Goal: Communication & Community: Share content

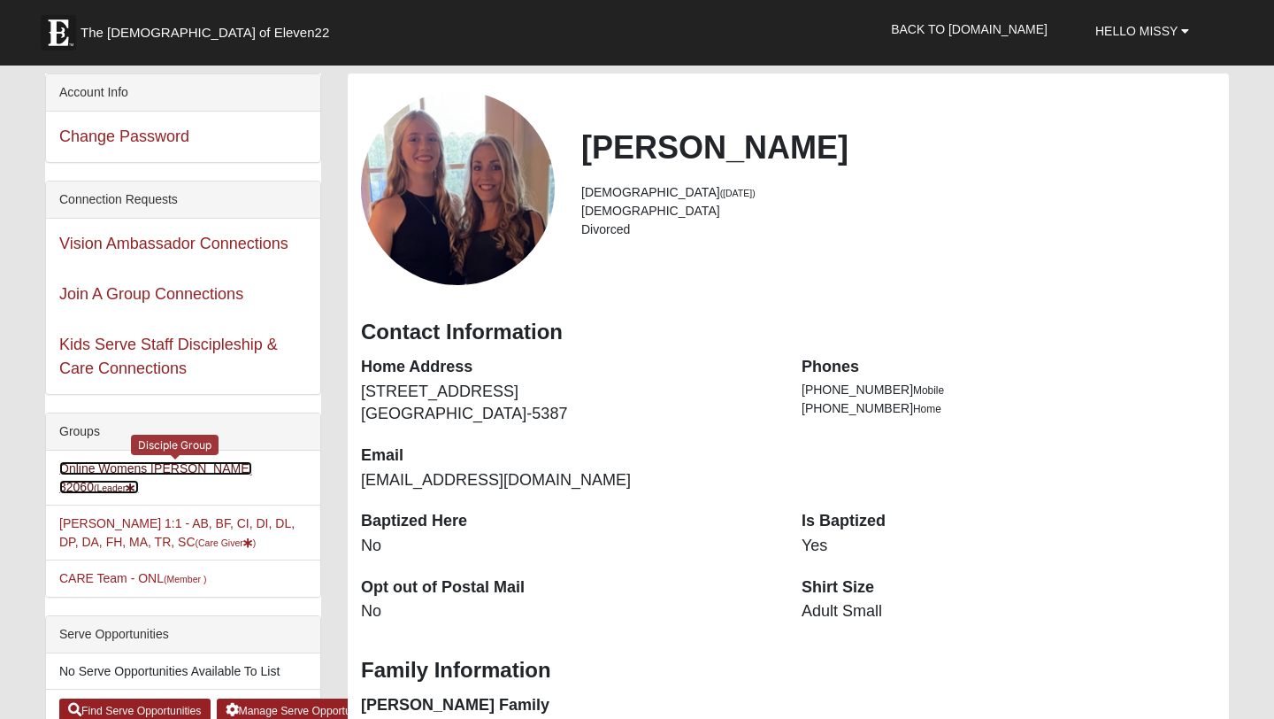
click at [135, 473] on link "Online Womens [PERSON_NAME] 32060 (Leader )" at bounding box center [155, 477] width 193 height 33
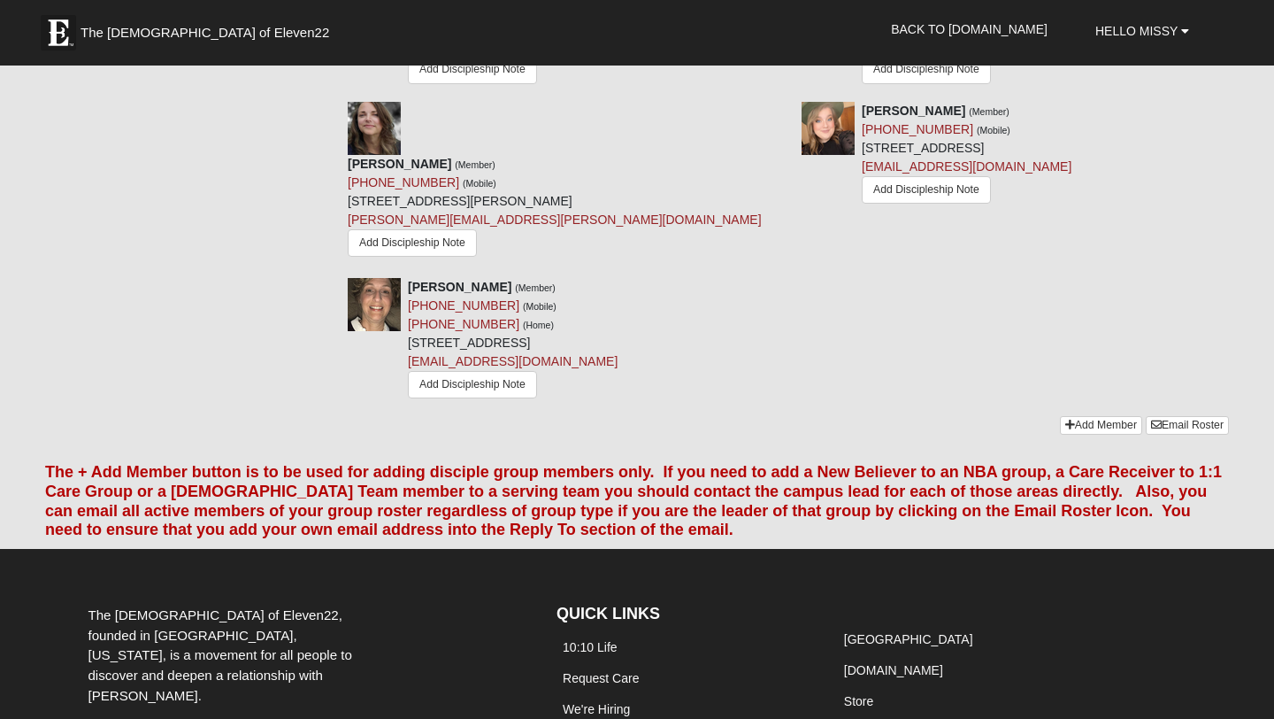
scroll to position [1846, 0]
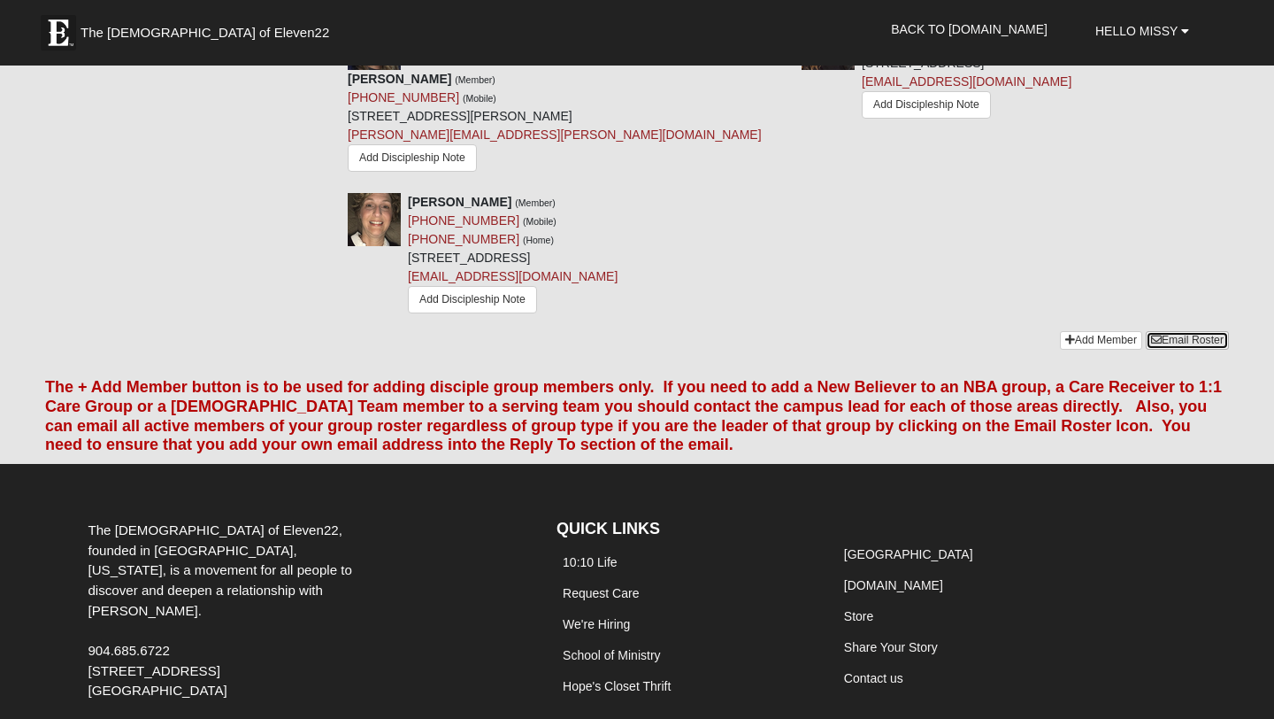
click at [1205, 331] on link "Email Roster" at bounding box center [1187, 340] width 83 height 19
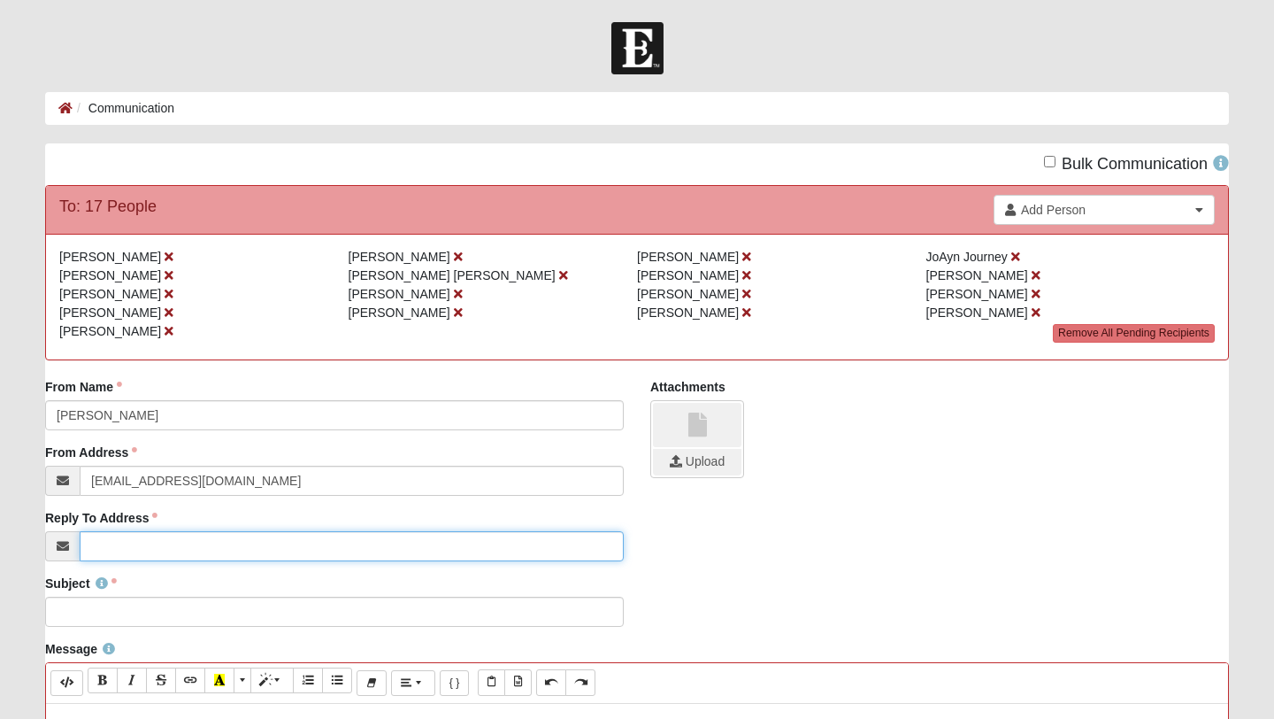
click at [104, 547] on input "Reply To Address" at bounding box center [352, 546] width 544 height 30
type input "[EMAIL_ADDRESS][DOMAIN_NAME]"
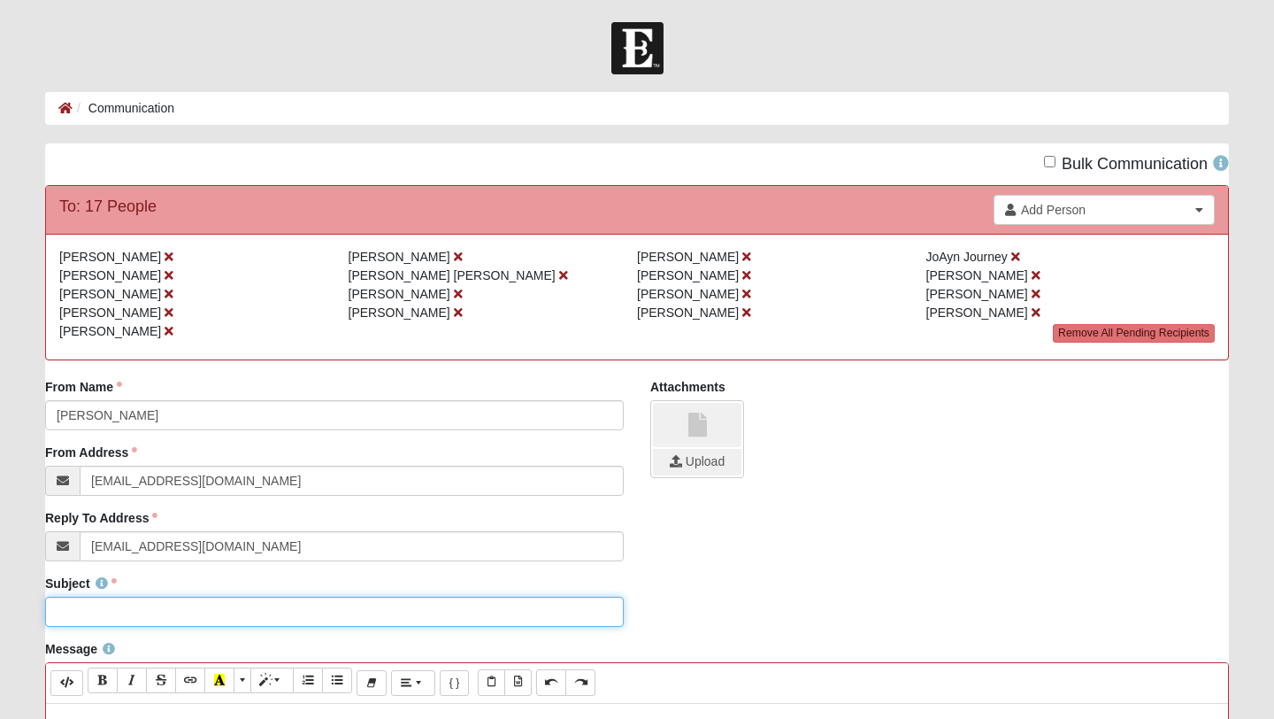
click at [142, 604] on input "Subject" at bounding box center [334, 611] width 579 height 30
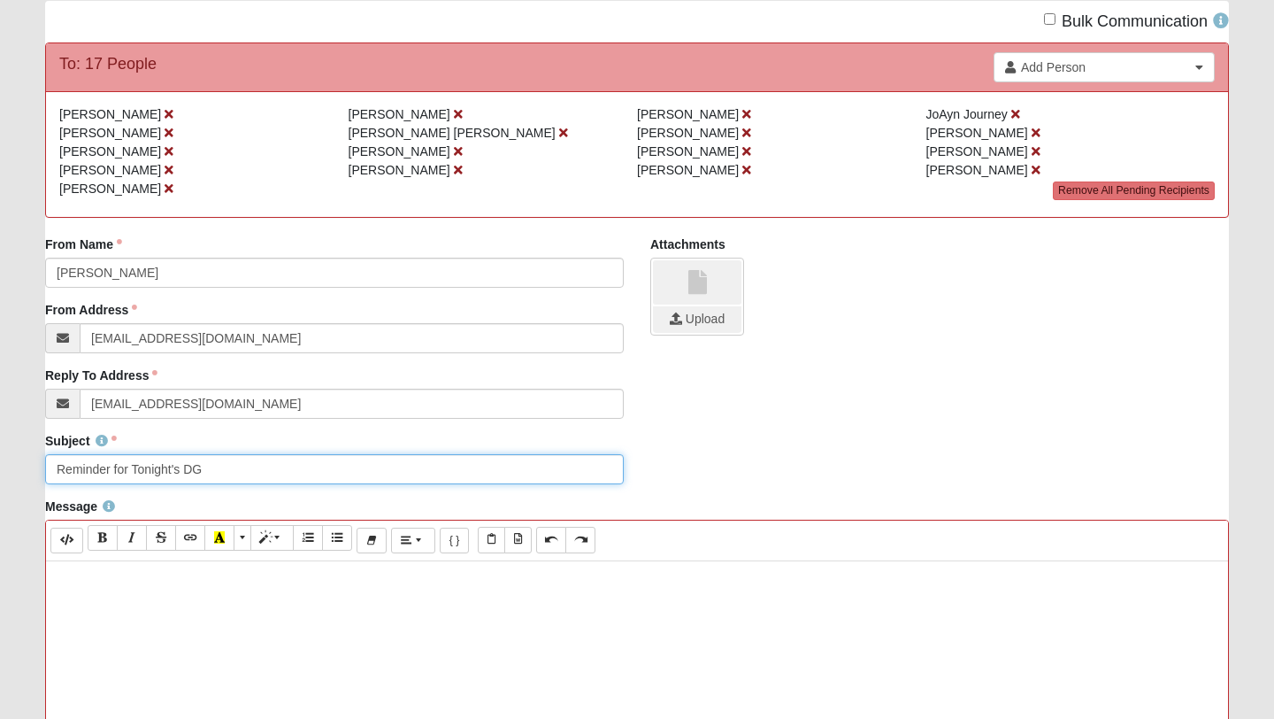
scroll to position [158, 0]
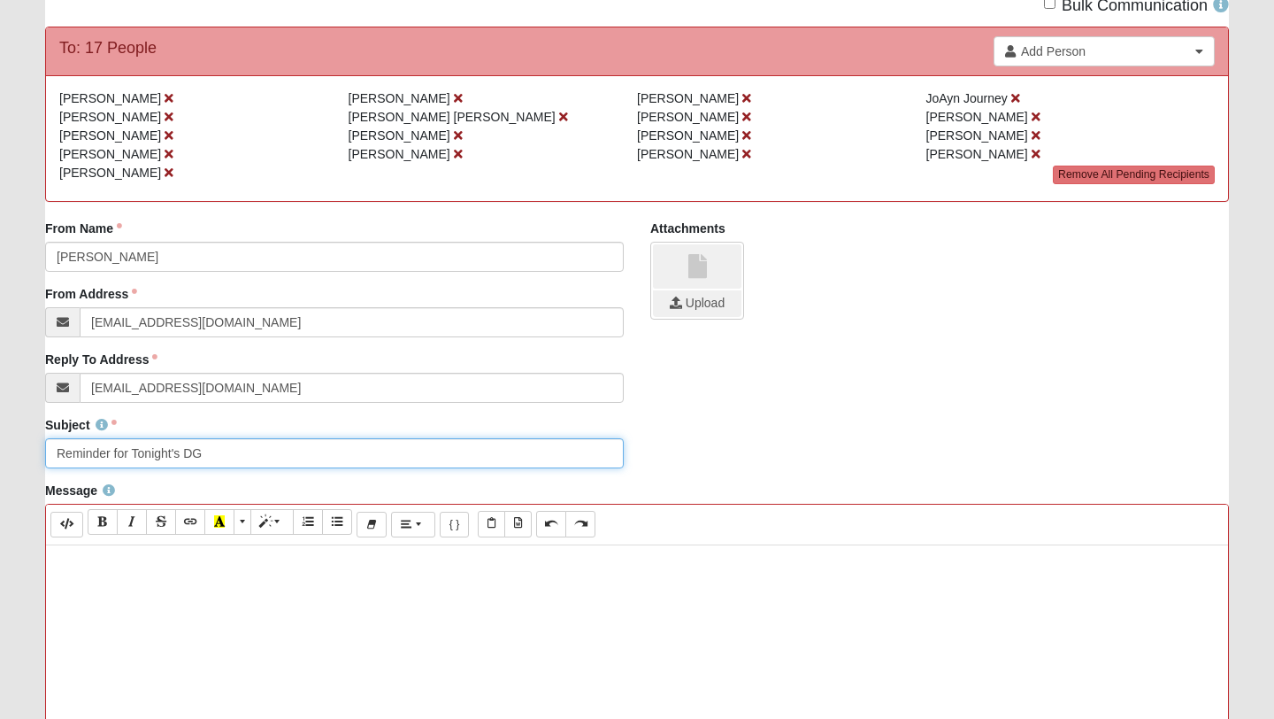
type input "Reminder for Tonight's DG"
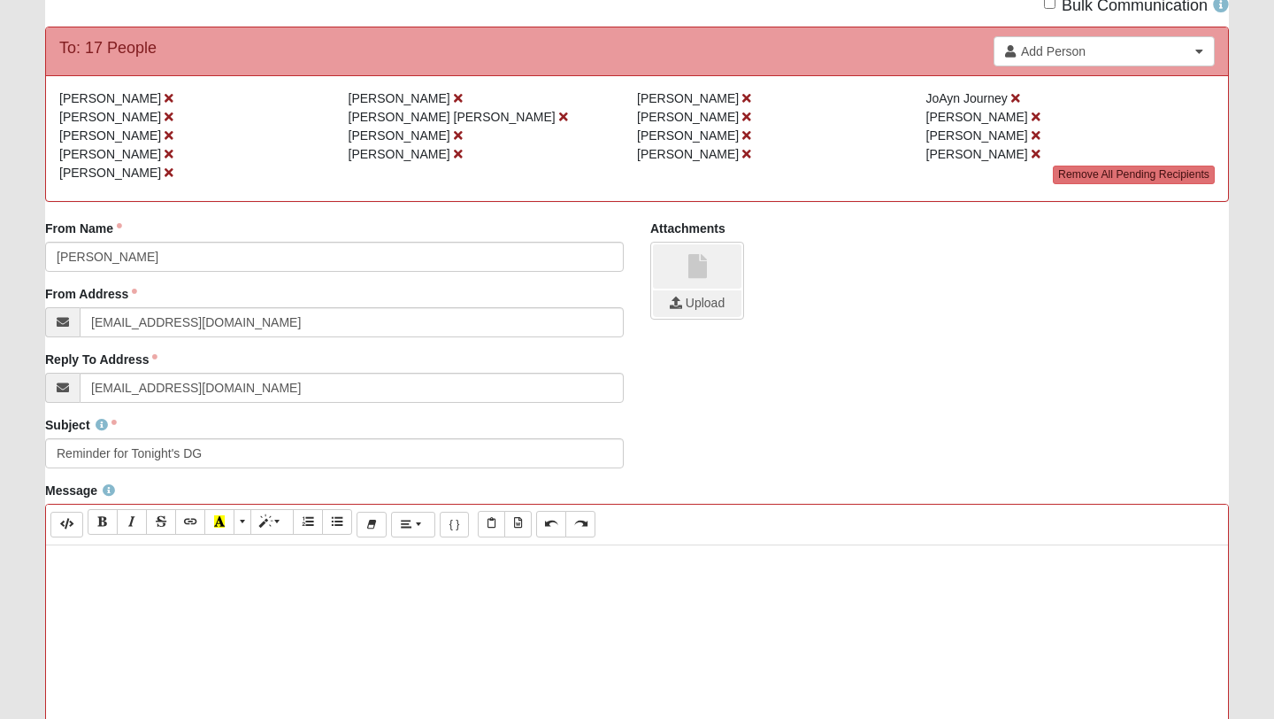
click at [181, 564] on p at bounding box center [637, 563] width 1165 height 19
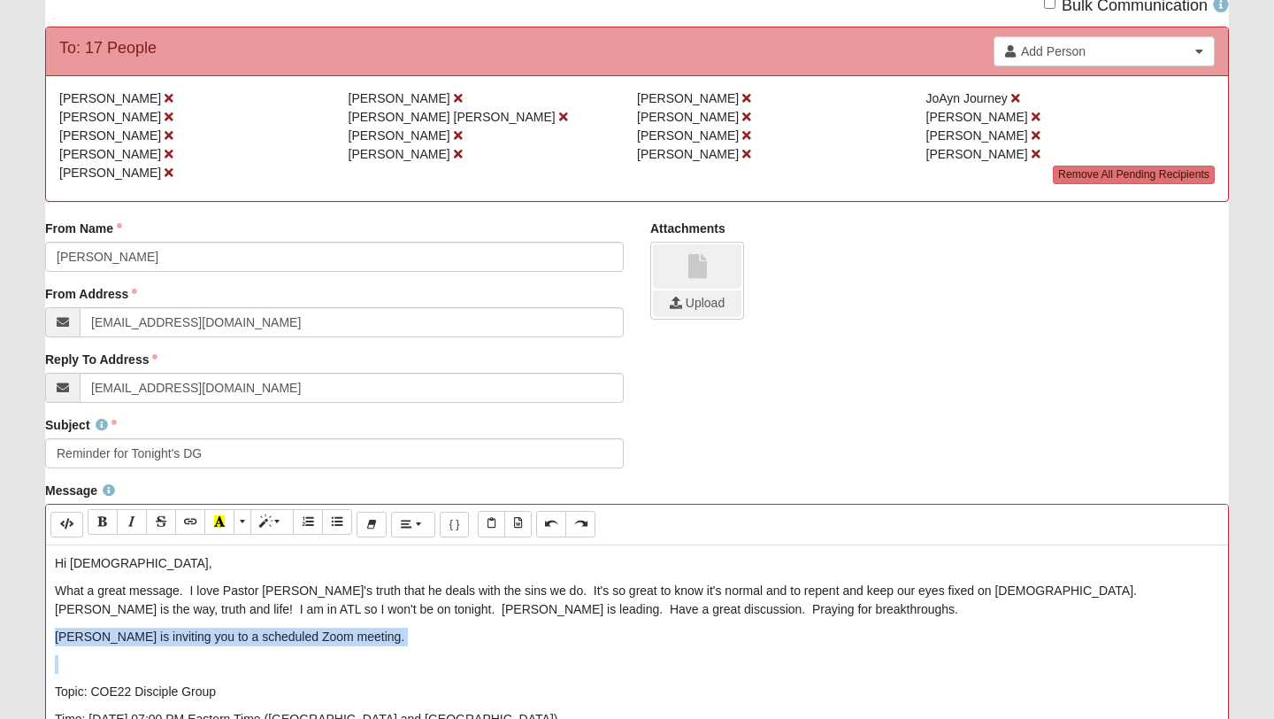
drag, startPoint x: 55, startPoint y: 634, endPoint x: 421, endPoint y: 647, distance: 366.6
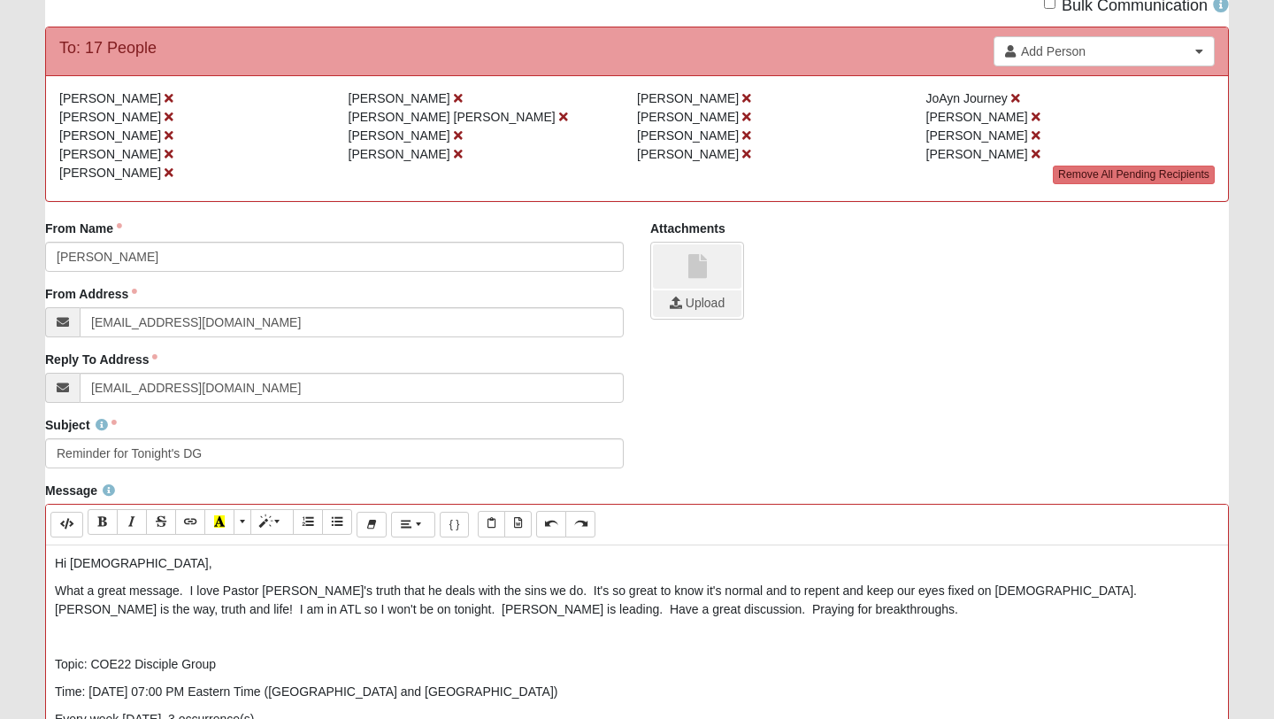
click at [173, 638] on p at bounding box center [637, 636] width 1165 height 19
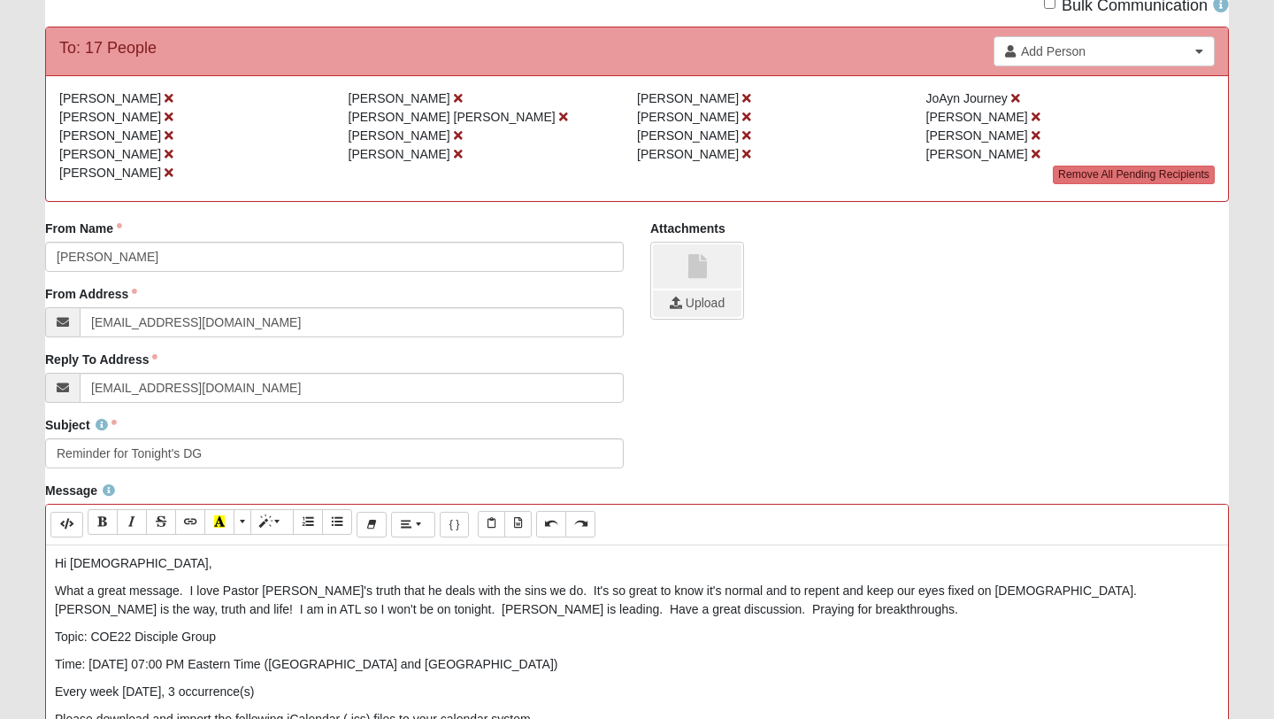
click at [326, 595] on p "What a great message. I love Pastor Joby's truth that he deals with the sins we…" at bounding box center [637, 599] width 1165 height 37
click at [370, 588] on p "What a great message. I love Pastor Joby's truth and vulernability that he deal…" at bounding box center [637, 599] width 1165 height 37
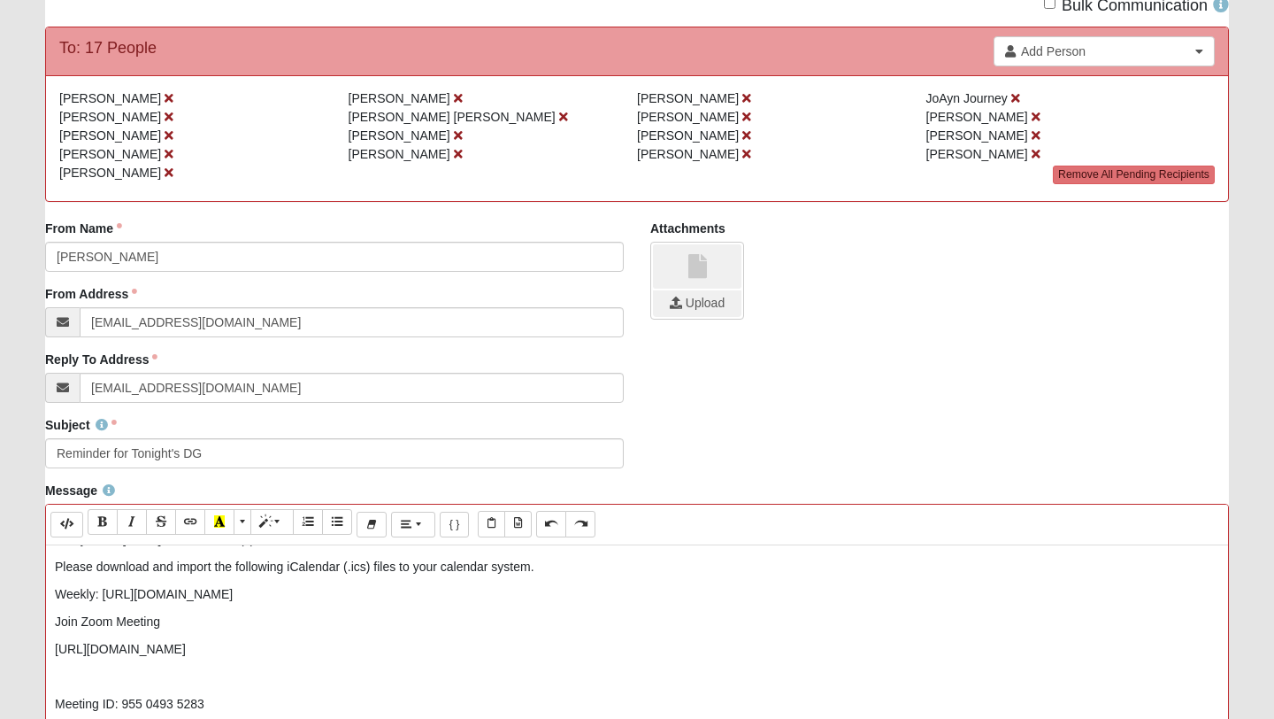
scroll to position [0, 0]
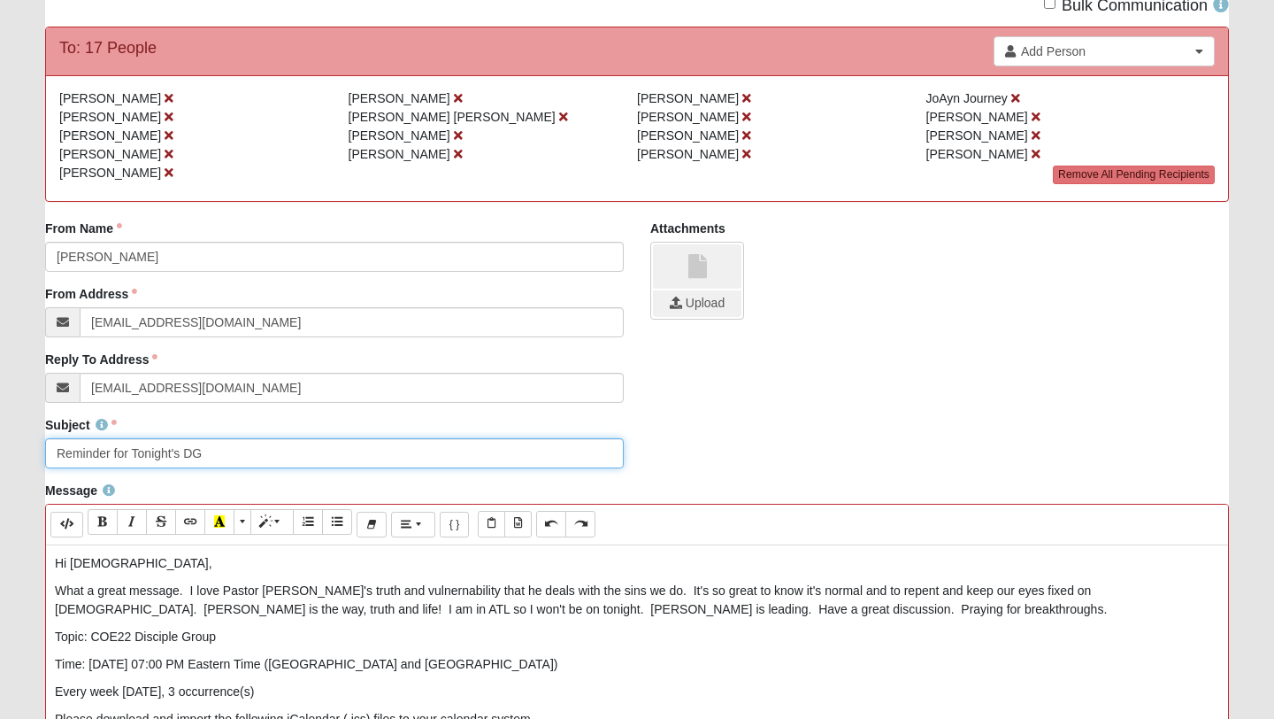
click at [364, 448] on input "Reminder for Tonight's DG" at bounding box center [334, 453] width 579 height 30
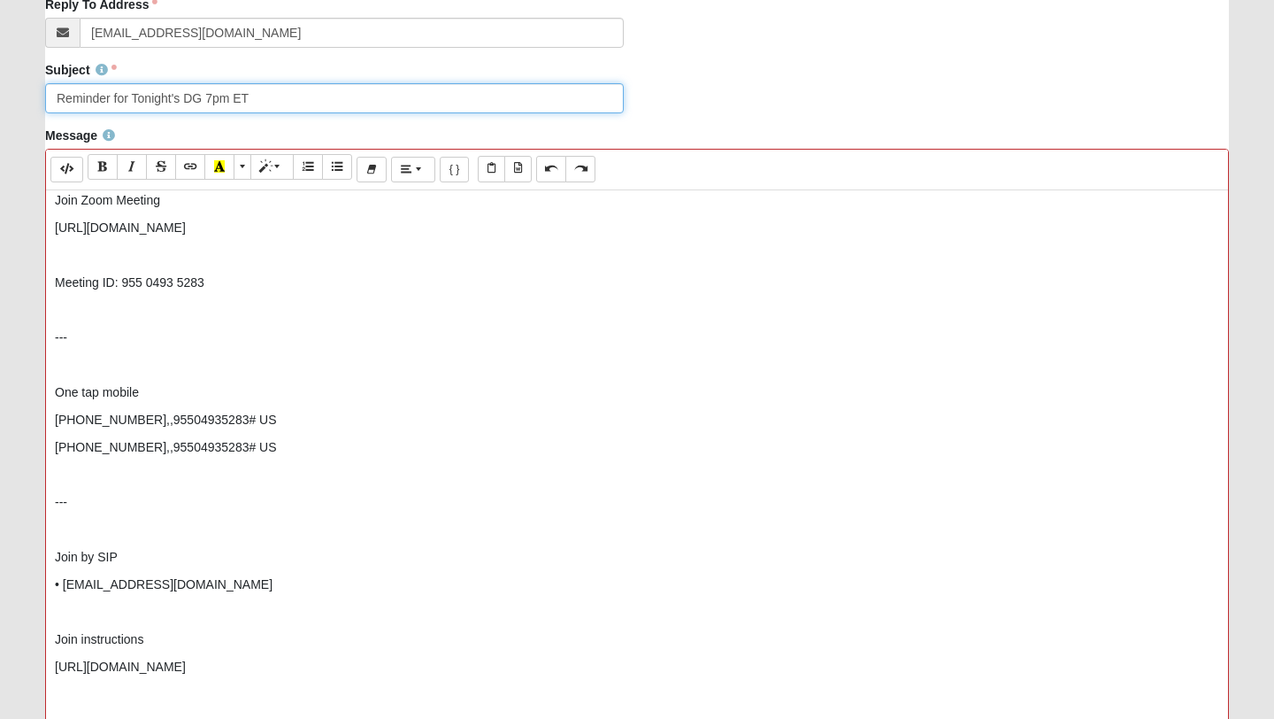
scroll to position [727, 0]
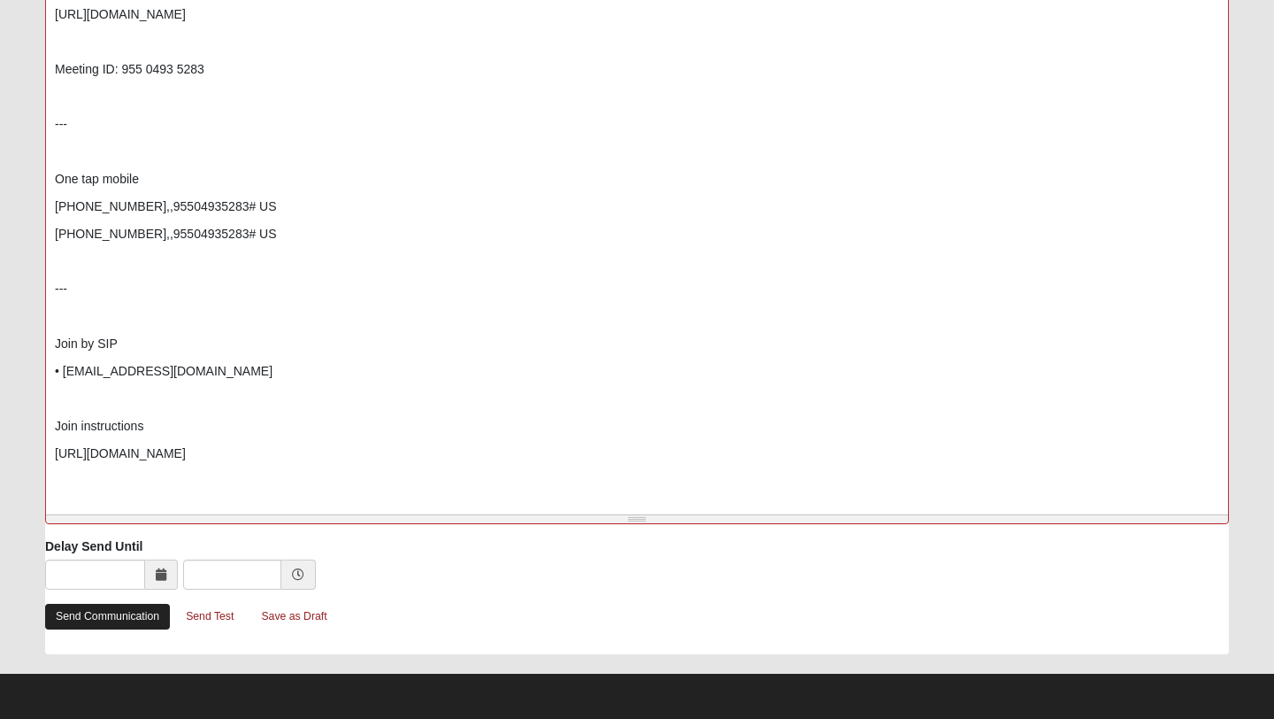
type input "Reminder for Tonight's DG 7pm ET"
click at [120, 619] on link "Send Communication" at bounding box center [107, 616] width 125 height 26
